Goal: Navigation & Orientation: Find specific page/section

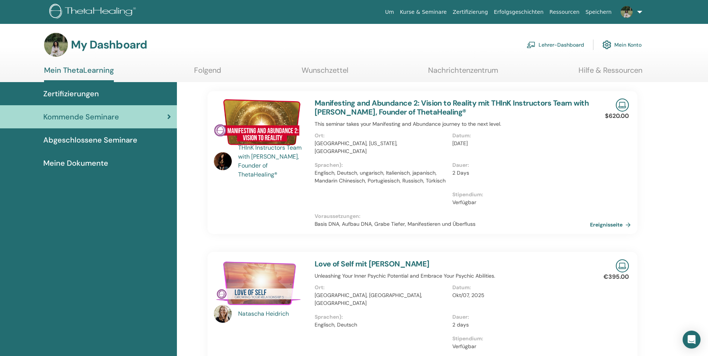
click at [97, 93] on span "Zertifizierungen" at bounding box center [71, 93] width 56 height 11
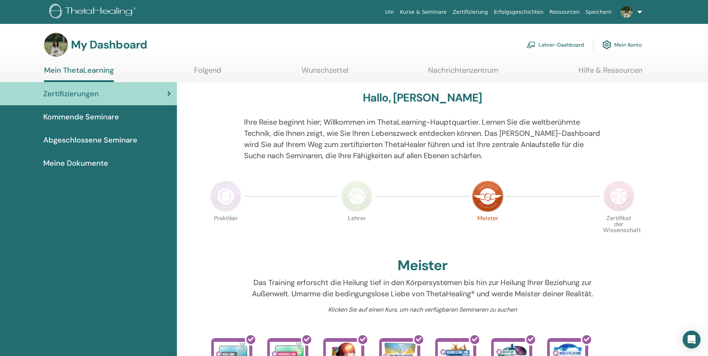
click at [129, 138] on span "Abgeschlossene Seminare" at bounding box center [90, 139] width 94 height 11
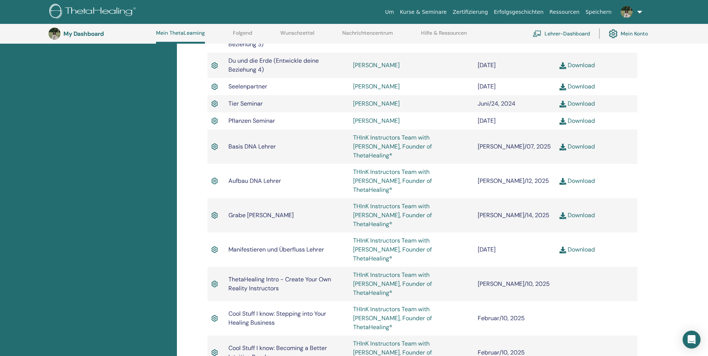
scroll to position [468, 0]
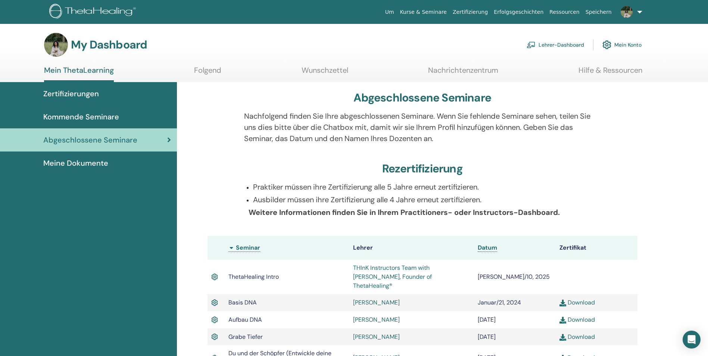
click at [92, 165] on span "Meine Dokumente" at bounding box center [75, 163] width 65 height 11
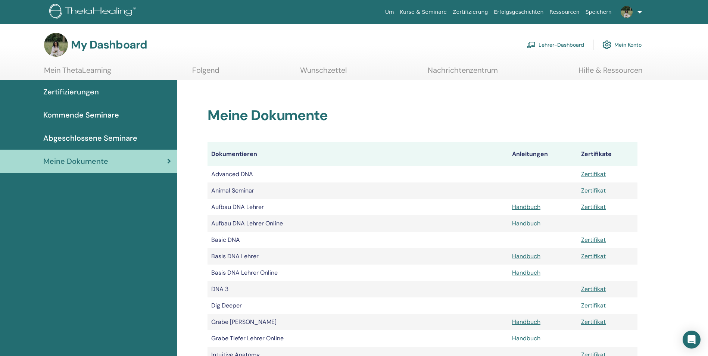
click at [557, 46] on link "Lehrer-Dashboard" at bounding box center [555, 45] width 57 height 16
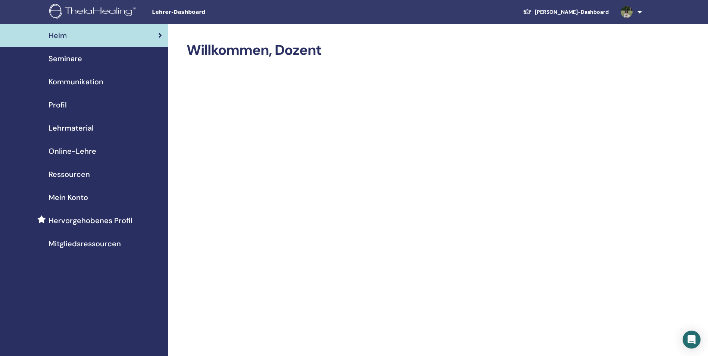
click at [85, 153] on span "Online-Lehre" at bounding box center [73, 151] width 48 height 11
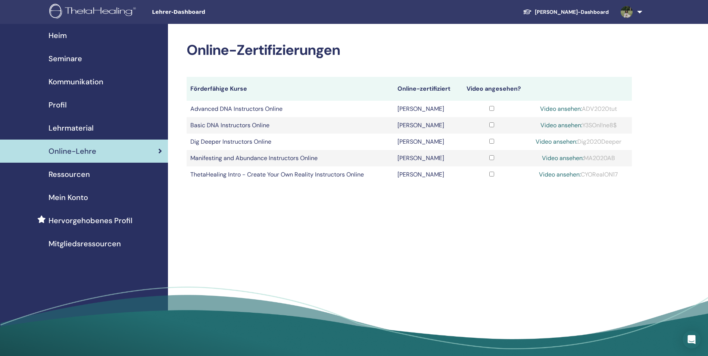
click at [66, 60] on span "Seminare" at bounding box center [66, 58] width 34 height 11
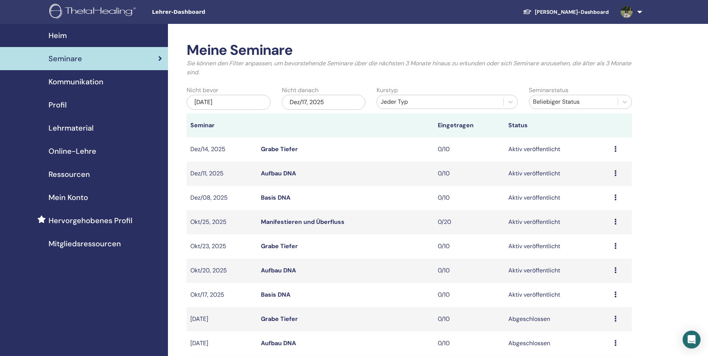
click at [85, 148] on span "Online-Lehre" at bounding box center [73, 151] width 48 height 11
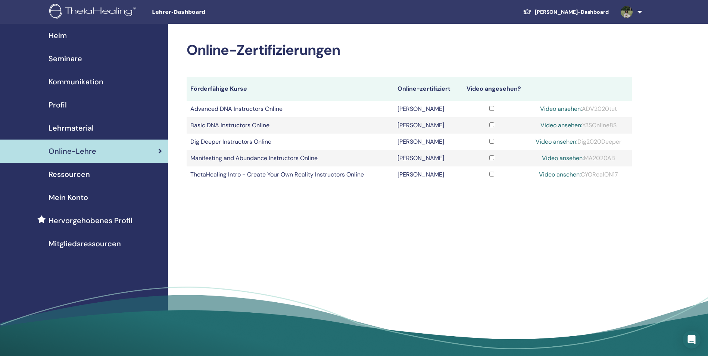
click at [88, 128] on span "Lehrmaterial" at bounding box center [71, 127] width 45 height 11
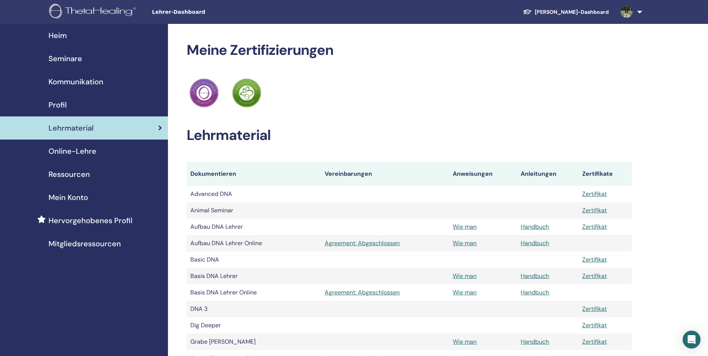
click at [74, 60] on span "Seminare" at bounding box center [66, 58] width 34 height 11
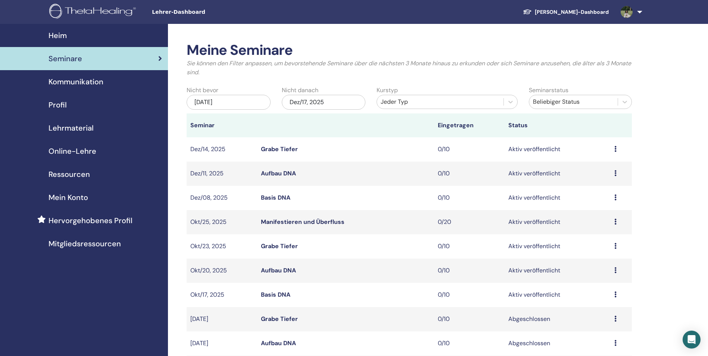
click at [654, 77] on div "Meine Seminare Sie können den Filter anpassen, um bevorstehende Seminare über d…" at bounding box center [433, 304] width 531 height 560
click at [595, 9] on link "Schüler-Dashboard" at bounding box center [566, 12] width 98 height 14
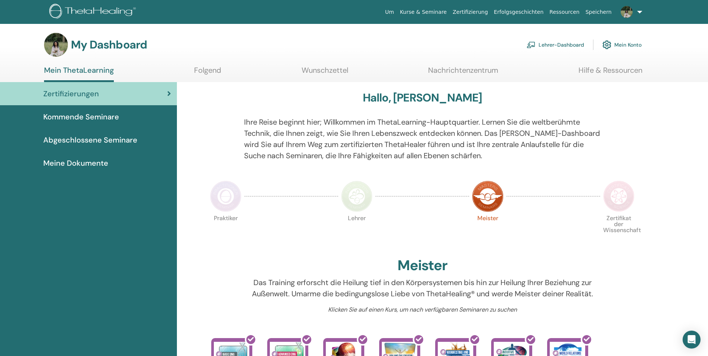
click at [97, 138] on span "Abgeschlossene Seminare" at bounding box center [90, 139] width 94 height 11
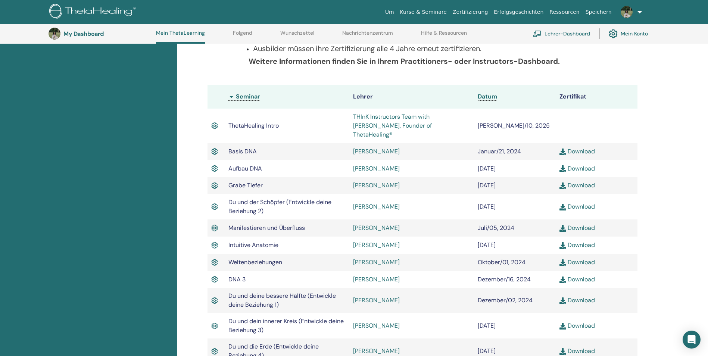
scroll to position [132, 0]
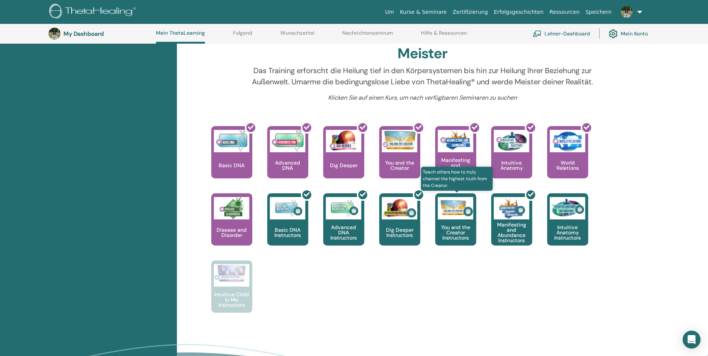
scroll to position [244, 0]
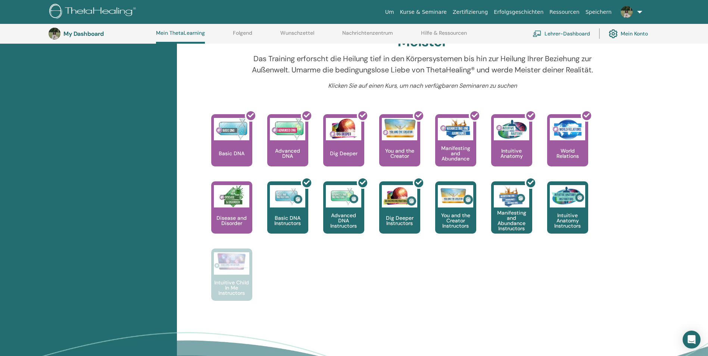
click at [447, 10] on link "Kurse & Seminare" at bounding box center [423, 12] width 53 height 14
